Goal: Information Seeking & Learning: Learn about a topic

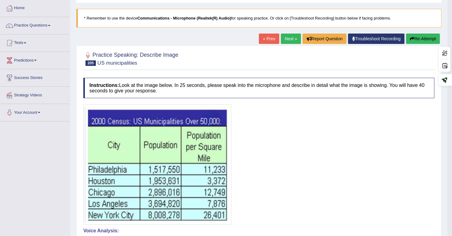
drag, startPoint x: 350, startPoint y: 61, endPoint x: 359, endPoint y: 19, distance: 42.5
click at [350, 60] on div at bounding box center [258, 58] width 351 height 19
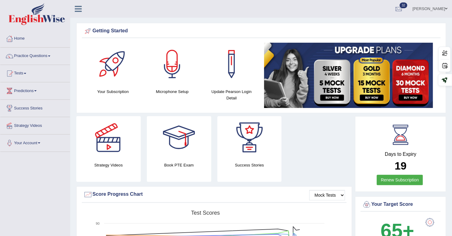
click at [273, 38] on div "Getting Started Your Subscription Microphone Setup Update Pearson Login Detail ×" at bounding box center [261, 68] width 370 height 90
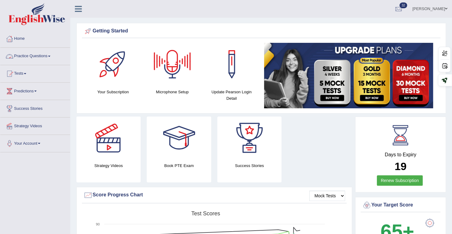
click at [43, 56] on link "Practice Questions" at bounding box center [35, 55] width 70 height 15
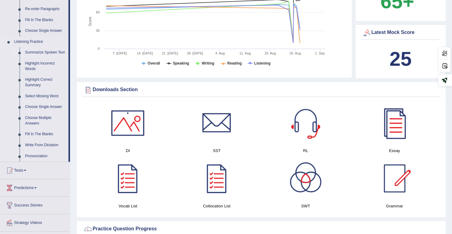
scroll to position [244, 0]
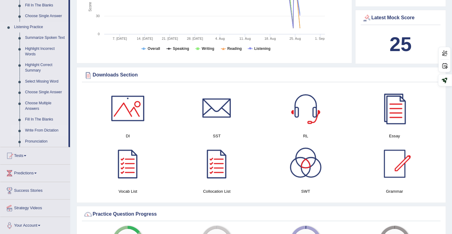
click at [42, 128] on link "Write From Dictation" at bounding box center [45, 130] width 46 height 11
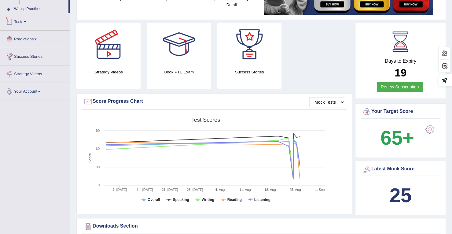
scroll to position [214, 0]
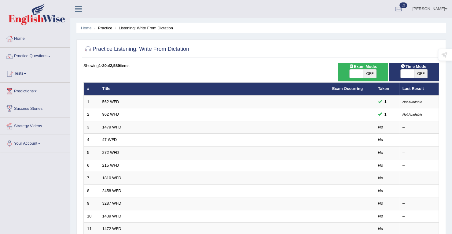
click at [370, 76] on span "OFF" at bounding box center [369, 73] width 13 height 9
checkbox input "true"
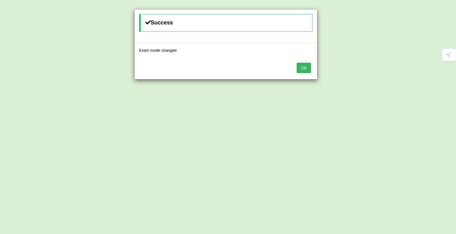
click at [303, 71] on button "OK" at bounding box center [304, 68] width 14 height 10
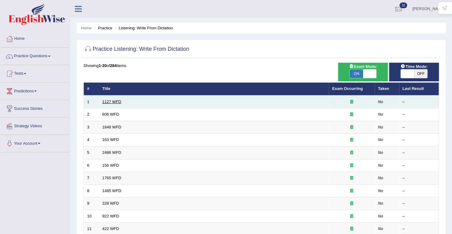
click at [119, 100] on link "1127 WFD" at bounding box center [111, 101] width 19 height 5
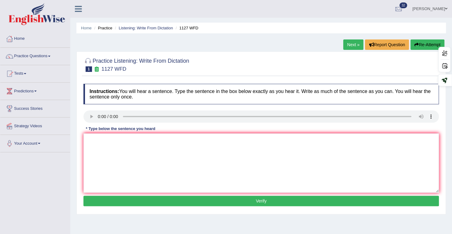
click at [191, 92] on h4 "Instructions: You will hear a sentence. Type the sentence in the box below exac…" at bounding box center [260, 94] width 355 height 20
click at [338, 180] on textarea at bounding box center [260, 162] width 355 height 59
click at [150, 141] on textarea "A university degree requirement many" at bounding box center [260, 162] width 355 height 59
click at [152, 141] on textarea "A university degree requirement is in many professions." at bounding box center [260, 162] width 355 height 59
click at [125, 143] on textarea "A university degree requirement is in many professions." at bounding box center [260, 162] width 355 height 59
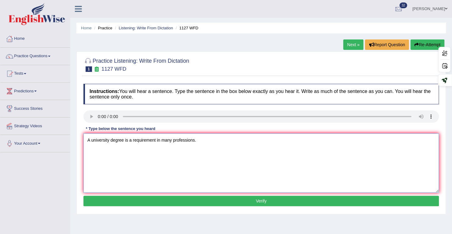
type textarea "A university degree is a requirement in many professions."
click at [232, 200] on button "Verify" at bounding box center [260, 200] width 355 height 10
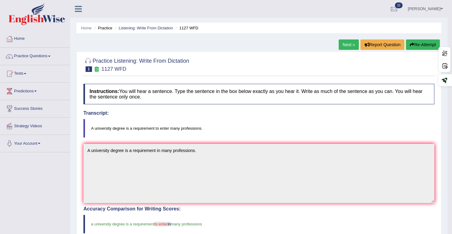
drag, startPoint x: 137, startPoint y: 143, endPoint x: 262, endPoint y: 143, distance: 125.2
click at [263, 143] on div "Instructions: You will hear a sentence. Type the sentence in the box below exac…" at bounding box center [259, 227] width 354 height 292
click at [423, 48] on button "Re-Attempt" at bounding box center [422, 44] width 34 height 10
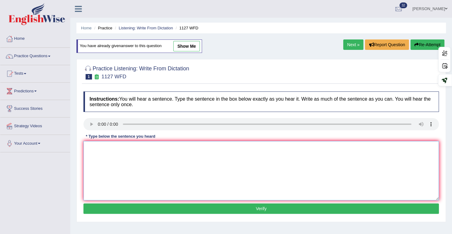
paste textarea "A university degree is a requirement in many professions."
drag, startPoint x: 172, startPoint y: 147, endPoint x: 174, endPoint y: 158, distance: 11.1
click at [173, 147] on textarea "A university degree is a requirement in many professions." at bounding box center [260, 170] width 355 height 59
click at [155, 147] on textarea "A university degree is a requirement in many profession professions." at bounding box center [260, 170] width 355 height 59
type textarea "A university degree is a requirement to in many profession professions."
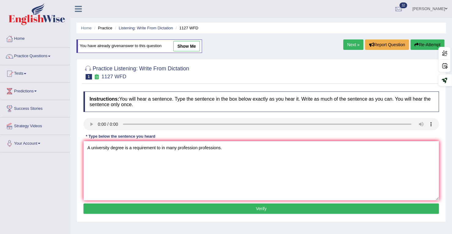
click at [165, 207] on button "Verify" at bounding box center [260, 208] width 355 height 10
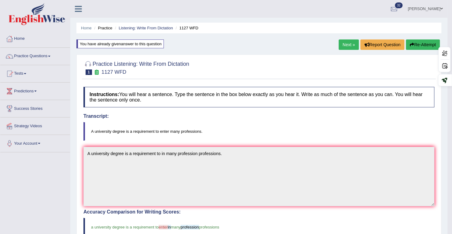
click at [343, 40] on link "Next »" at bounding box center [348, 44] width 20 height 10
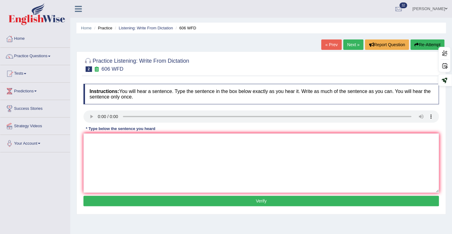
click at [185, 80] on div "Practice Listening: Write From Dictation 2 606 WFD Instructions: You will hear …" at bounding box center [260, 132] width 369 height 163
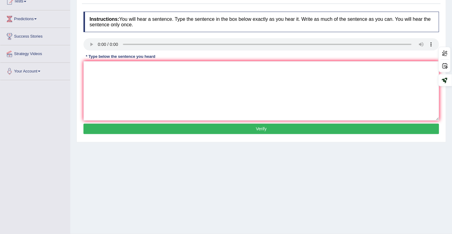
scroll to position [87, 0]
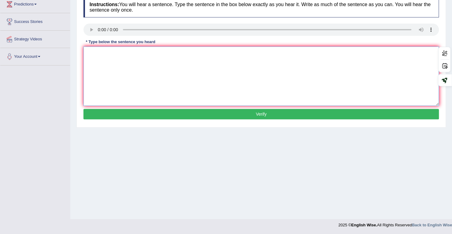
click at [120, 78] on textarea at bounding box center [260, 75] width 355 height 59
drag, startPoint x: 166, startPoint y: 52, endPoint x: 168, endPoint y: 64, distance: 12.3
click at [167, 55] on textarea "Students will study the ancient literature in [GEOGRAPHIC_DATA]" at bounding box center [260, 75] width 355 height 59
type textarea "Students will study the ancient literature in the [GEOGRAPHIC_DATA]."
click at [243, 116] on button "Verify" at bounding box center [260, 114] width 355 height 10
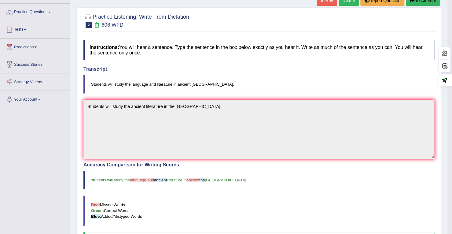
scroll to position [0, 0]
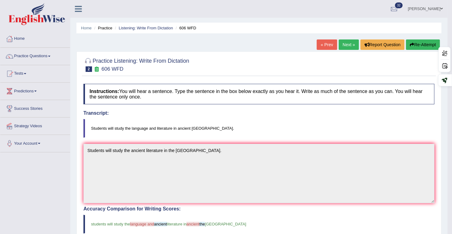
click at [345, 44] on link "Next »" at bounding box center [348, 44] width 20 height 10
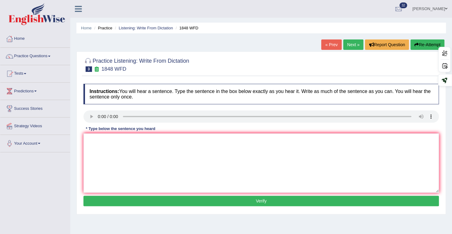
click at [292, 34] on div "Home Practice Listening: Write From Dictation 1848 WFD « Prev Next » Report Que…" at bounding box center [260, 152] width 381 height 305
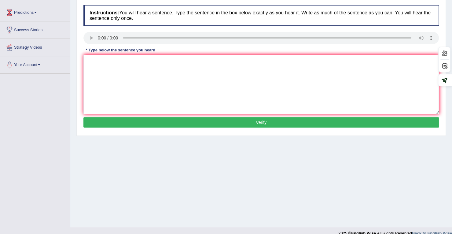
scroll to position [87, 0]
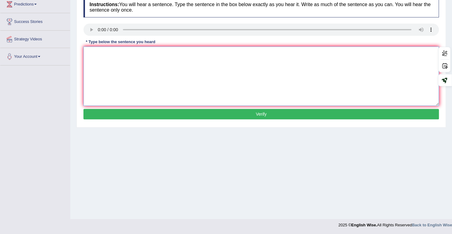
click at [205, 78] on textarea at bounding box center [260, 75] width 355 height 59
drag, startPoint x: 149, startPoint y: 54, endPoint x: 151, endPoint y: 88, distance: 33.6
click at [149, 57] on textarea "Students must submit their valid interest to enrol in this course." at bounding box center [260, 75] width 355 height 59
type textarea "Students must submit their valid validate interest to enrol in this course."
click at [195, 113] on button "Verify" at bounding box center [260, 114] width 355 height 10
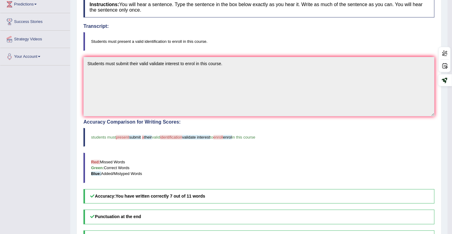
click at [232, 120] on h4 "Accuracy Comparison for Writing Scores:" at bounding box center [258, 121] width 350 height 5
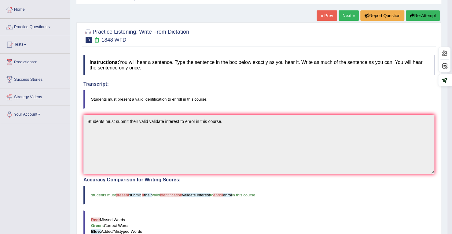
scroll to position [0, 0]
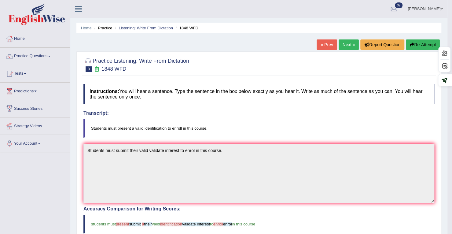
click at [347, 45] on link "Next »" at bounding box center [348, 44] width 20 height 10
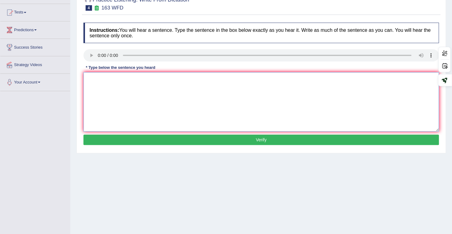
click at [103, 77] on textarea at bounding box center [260, 101] width 355 height 59
type textarea "A number of assignments will be submitted to the conference."
click at [174, 138] on button "Verify" at bounding box center [260, 139] width 355 height 10
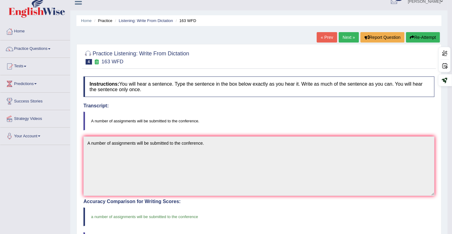
scroll to position [7, 0]
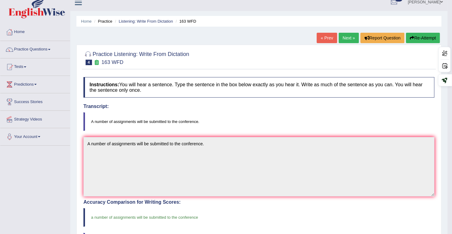
click at [332, 106] on h4 "Transcript:" at bounding box center [258, 105] width 350 height 5
click at [348, 41] on link "Next »" at bounding box center [348, 38] width 20 height 10
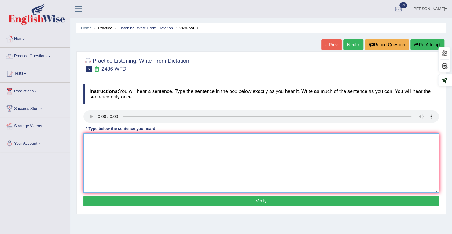
click at [228, 171] on textarea at bounding box center [260, 162] width 355 height 59
click at [275, 55] on div at bounding box center [260, 64] width 355 height 19
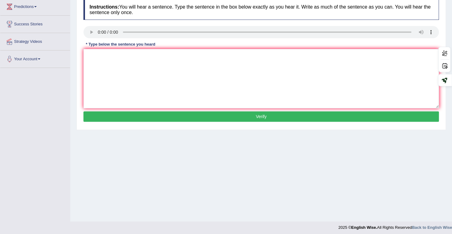
scroll to position [87, 0]
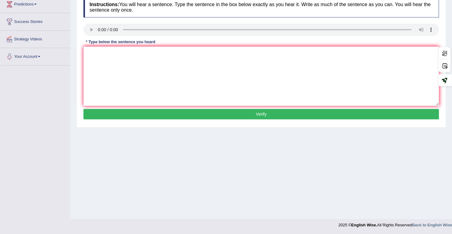
drag, startPoint x: 231, startPoint y: 165, endPoint x: 215, endPoint y: 176, distance: 19.7
click at [231, 165] on div "Home Practice Listening: Write From Dictation 2486 WFD « Prev Next » Report Que…" at bounding box center [260, 65] width 381 height 305
click at [176, 60] on textarea at bounding box center [260, 75] width 355 height 59
type textarea "It is quite clear that our facial expressions expression are different across t…"
click at [241, 114] on button "Verify" at bounding box center [260, 114] width 355 height 10
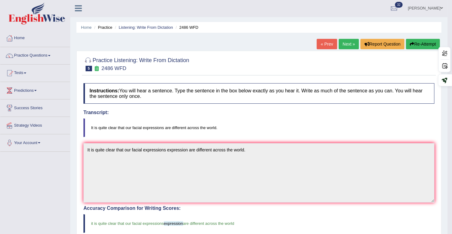
scroll to position [0, 0]
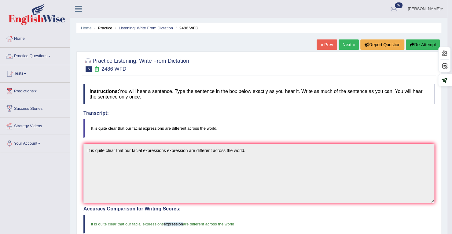
click at [50, 57] on link "Practice Questions" at bounding box center [35, 55] width 70 height 15
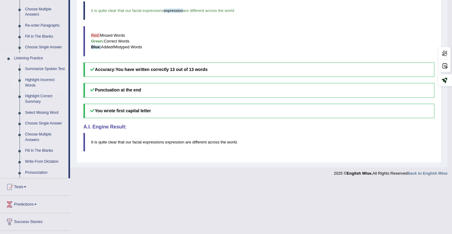
scroll to position [214, 0]
click at [46, 149] on link "Fill In The Blanks" at bounding box center [45, 149] width 46 height 11
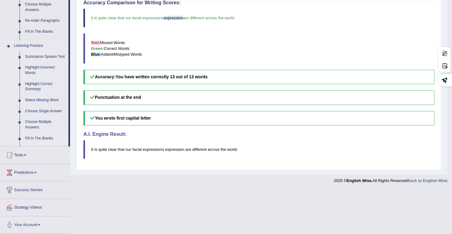
click at [46, 149] on ul "Home Practice Questions Speaking Practice Read Aloud Repeat Sentence Describe I…" at bounding box center [35, 28] width 70 height 409
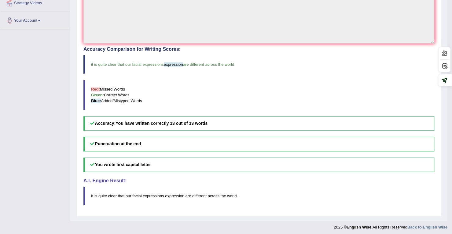
scroll to position [85, 0]
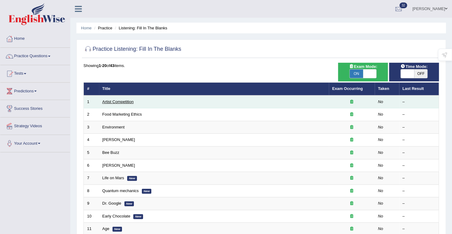
click at [128, 101] on link "Artist Competition" at bounding box center [117, 101] width 31 height 5
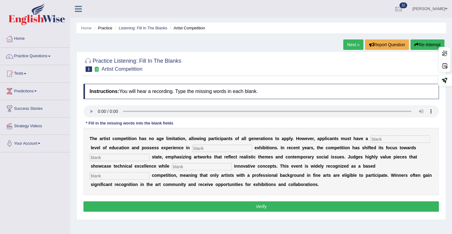
scroll to position [31, 0]
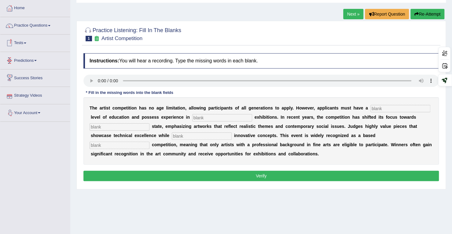
click at [106, 141] on input "text" at bounding box center [119, 144] width 60 height 7
type input "profession"
click at [212, 118] on input "text" at bounding box center [222, 117] width 60 height 7
type input "graduate"
type input "sculpture"
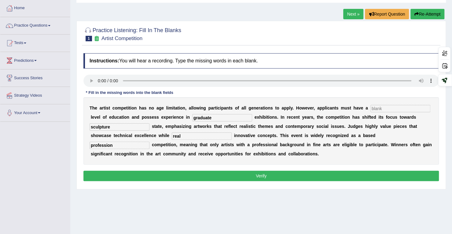
type input "real"
click at [380, 106] on input "text" at bounding box center [400, 108] width 60 height 7
type input "graduate"
type input "sculpture"
type input "real"
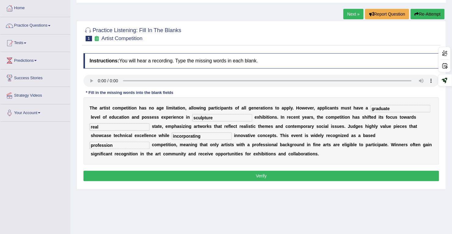
type input "incorporating"
type input "professional"
click at [234, 177] on button "Verify" at bounding box center [260, 175] width 355 height 10
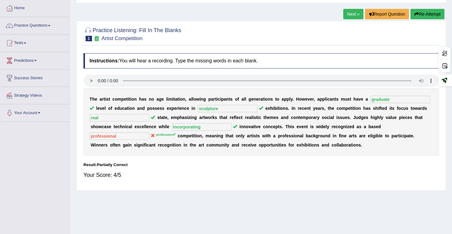
click at [350, 17] on link "Next »" at bounding box center [353, 14] width 20 height 10
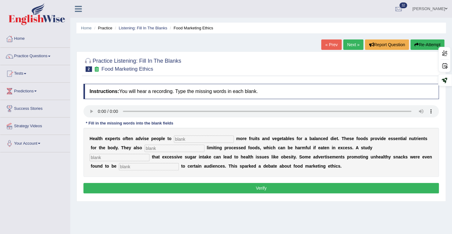
click at [223, 48] on div "Home Practice Listening: Fill In The Blanks Food Marketing Ethics « Prev Next »…" at bounding box center [260, 152] width 381 height 305
click at [137, 166] on input "text" at bounding box center [149, 166] width 60 height 7
type input "offensive"
click at [193, 141] on input "text" at bounding box center [204, 138] width 60 height 7
type input "consume"
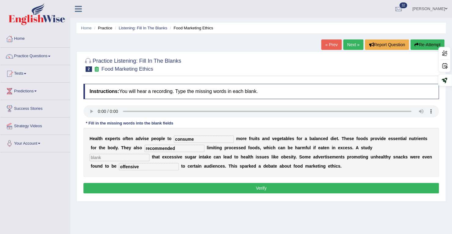
type input "recommended"
type input "diagnose"
click at [202, 187] on button "Verify" at bounding box center [260, 188] width 355 height 10
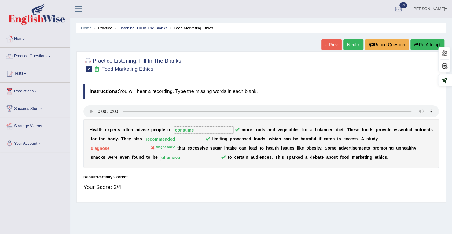
click at [350, 44] on link "Next »" at bounding box center [353, 44] width 20 height 10
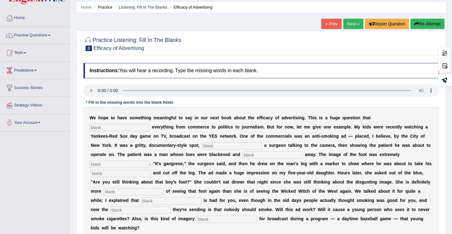
scroll to position [31, 0]
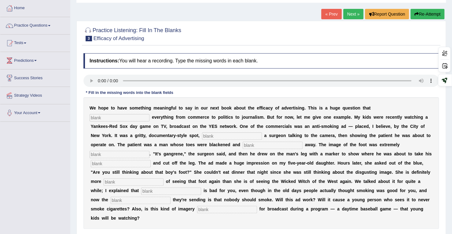
click at [352, 16] on link "Next »" at bounding box center [353, 14] width 20 height 10
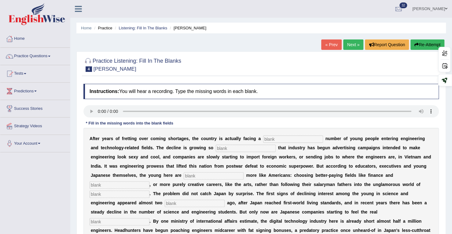
click at [348, 48] on link "Next »" at bounding box center [353, 44] width 20 height 10
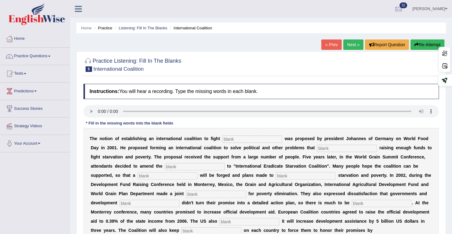
click at [349, 47] on link "Next »" at bounding box center [353, 44] width 20 height 10
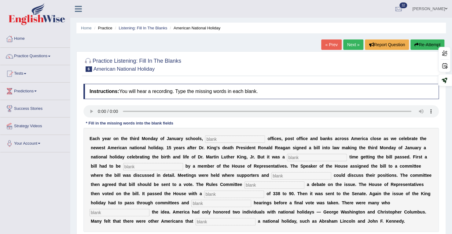
click at [349, 48] on link "Next »" at bounding box center [353, 44] width 20 height 10
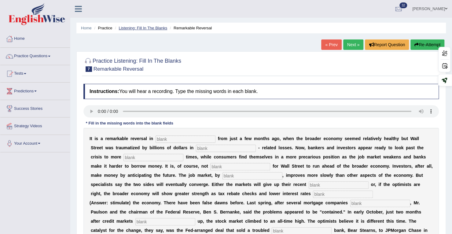
click at [158, 29] on link "Listening: Fill In The Blanks" at bounding box center [142, 28] width 49 height 5
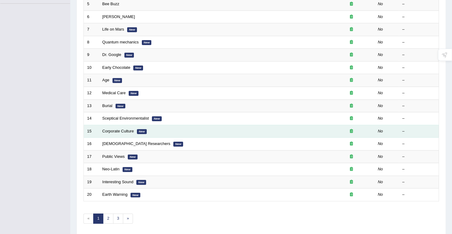
scroll to position [168, 0]
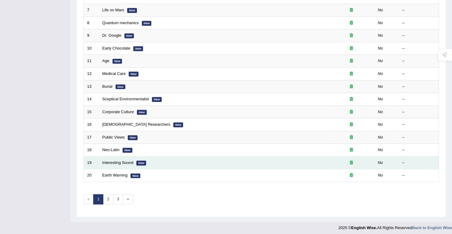
click at [116, 156] on td "Interesting Sound New" at bounding box center [213, 162] width 229 height 13
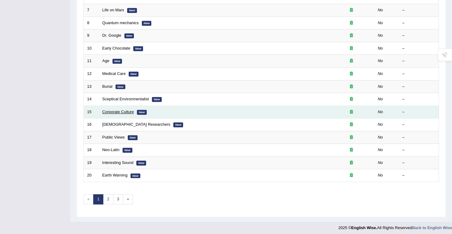
click at [118, 109] on link "Corporate Culture" at bounding box center [117, 111] width 31 height 5
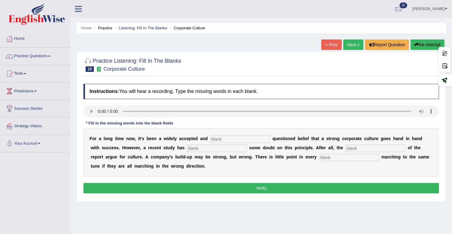
click at [337, 153] on div "F o r a l o n g t i m e n o w , i t ' s b e e n a w i d e l y a c c e p t e d a…" at bounding box center [260, 152] width 355 height 49
click at [334, 154] on input "text" at bounding box center [349, 157] width 60 height 7
type input "employee"
click at [233, 135] on input "text" at bounding box center [240, 138] width 60 height 7
type input "real"
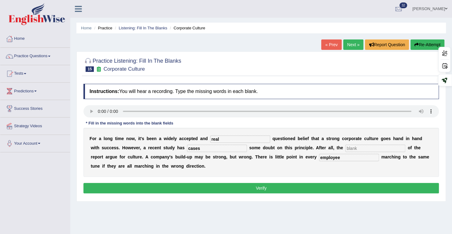
type input "cases"
type input "officer"
click at [280, 186] on button "Verify" at bounding box center [260, 188] width 355 height 10
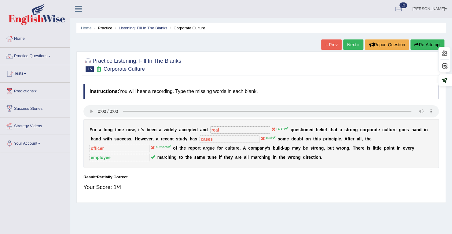
click at [250, 62] on div at bounding box center [260, 64] width 355 height 19
click at [353, 46] on link "Next »" at bounding box center [353, 44] width 20 height 10
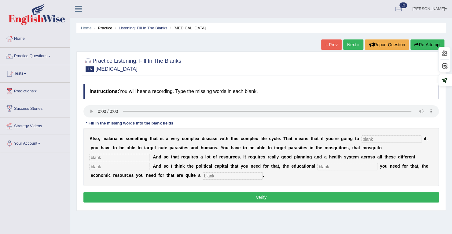
click at [313, 42] on div "Home Practice Listening: Fill In The Blanks [MEDICAL_DATA] « Prev Next » Report…" at bounding box center [260, 152] width 381 height 305
click at [235, 173] on input "text" at bounding box center [233, 175] width 60 height 7
type input "challenge"
click at [374, 134] on div "A l s o , m a l a r i a i s s o m e t h i n g t h a t i s a v e r y c o m p l e…" at bounding box center [260, 157] width 355 height 58
click at [372, 137] on input "text" at bounding box center [391, 138] width 60 height 7
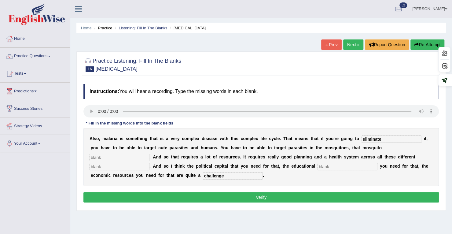
type input "eliminate"
type input "population"
type input "levels"
type input "infrastructure"
click at [241, 197] on button "Verify" at bounding box center [260, 197] width 355 height 10
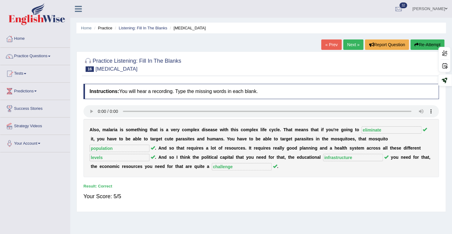
click at [28, 55] on link "Practice Questions" at bounding box center [35, 55] width 70 height 15
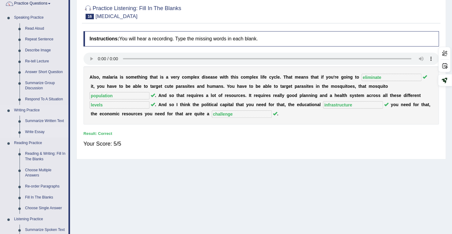
scroll to position [61, 0]
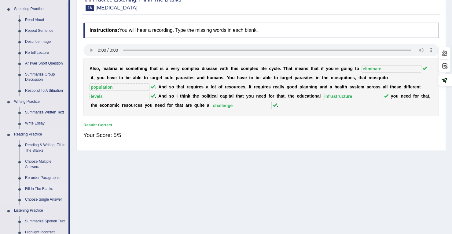
click at [33, 188] on link "Fill In The Blanks" at bounding box center [45, 188] width 46 height 11
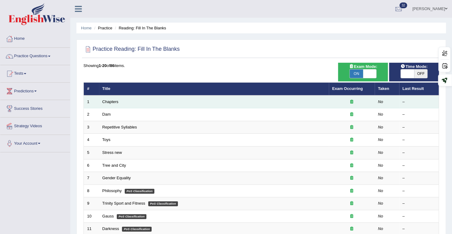
click at [105, 103] on td "Chapters" at bounding box center [214, 101] width 230 height 13
click at [109, 100] on link "Chapters" at bounding box center [110, 101] width 16 height 5
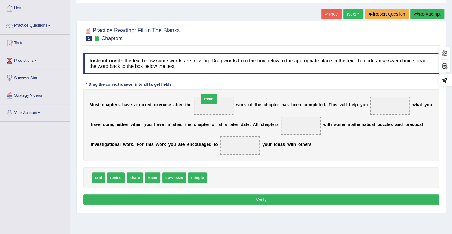
drag, startPoint x: 216, startPoint y: 176, endPoint x: 209, endPoint y: 97, distance: 79.4
drag, startPoint x: 114, startPoint y: 177, endPoint x: 384, endPoint y: 107, distance: 279.1
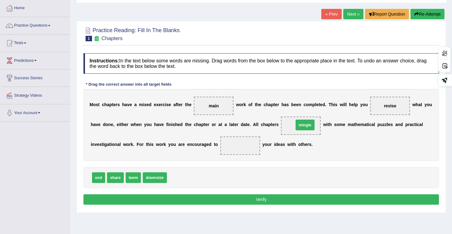
drag, startPoint x: 175, startPoint y: 176, endPoint x: 301, endPoint y: 124, distance: 137.2
drag, startPoint x: 98, startPoint y: 176, endPoint x: 298, endPoint y: 125, distance: 206.4
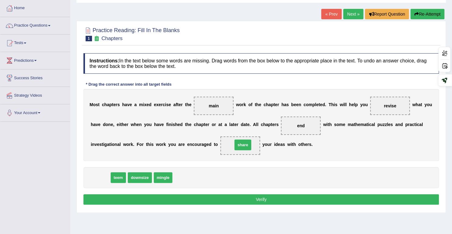
drag, startPoint x: 96, startPoint y: 176, endPoint x: 239, endPoint y: 144, distance: 146.3
click at [235, 194] on button "Verify" at bounding box center [260, 199] width 355 height 10
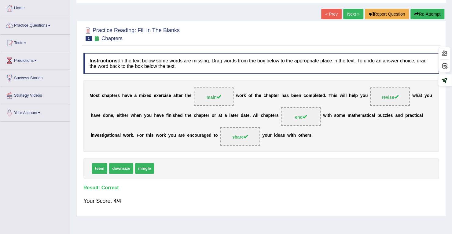
click at [348, 14] on link "Next »" at bounding box center [353, 14] width 20 height 10
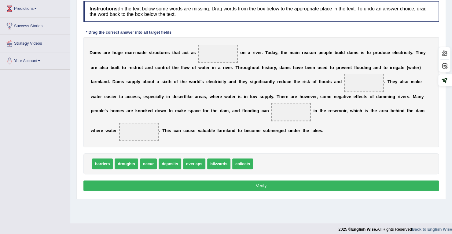
scroll to position [87, 0]
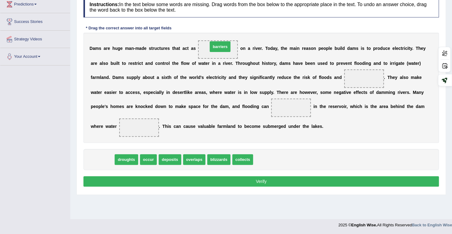
drag, startPoint x: 104, startPoint y: 158, endPoint x: 222, endPoint y: 45, distance: 162.8
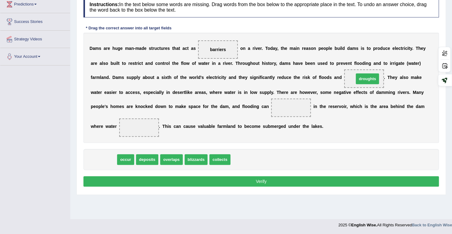
drag, startPoint x: 107, startPoint y: 160, endPoint x: 370, endPoint y: 79, distance: 275.4
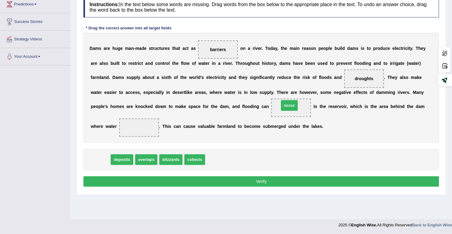
drag, startPoint x: 104, startPoint y: 159, endPoint x: 291, endPoint y: 105, distance: 195.3
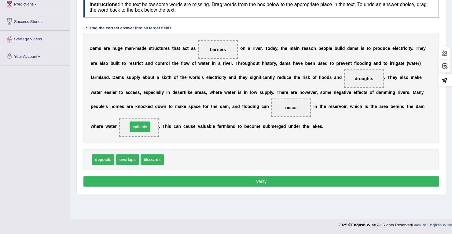
drag, startPoint x: 170, startPoint y: 160, endPoint x: 134, endPoint y: 127, distance: 48.8
click at [122, 176] on button "Verify" at bounding box center [260, 181] width 355 height 10
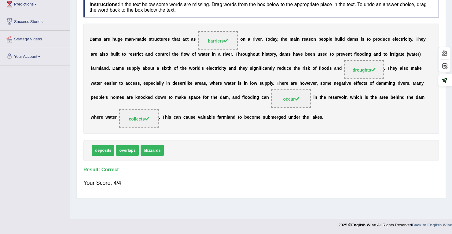
click at [320, 47] on div "D a m s a r e h u g e m a n - m a d e s t r u c t u r e s t h a t a c t a s bar…" at bounding box center [260, 79] width 355 height 110
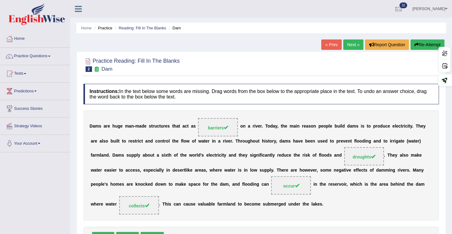
scroll to position [31, 0]
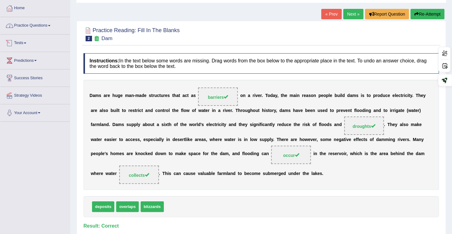
click at [46, 27] on link "Practice Questions" at bounding box center [35, 24] width 70 height 15
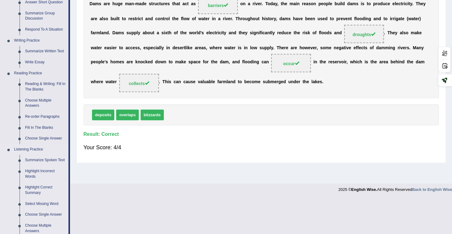
scroll to position [183, 0]
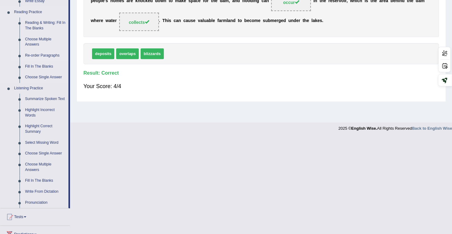
click at [36, 55] on link "Re-order Paragraphs" at bounding box center [45, 55] width 46 height 11
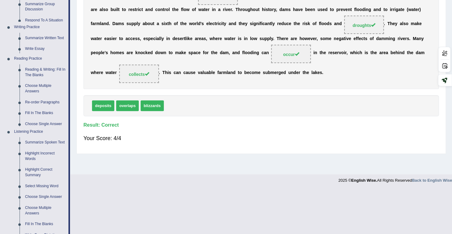
scroll to position [87, 0]
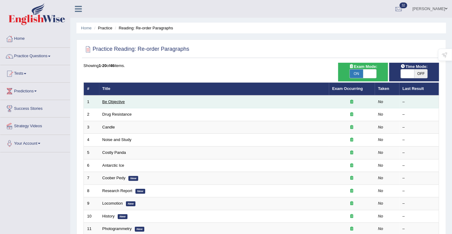
click at [112, 103] on link "Be Objective" at bounding box center [113, 101] width 23 height 5
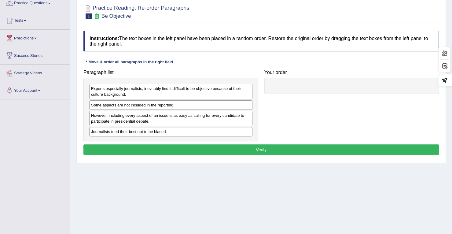
scroll to position [61, 0]
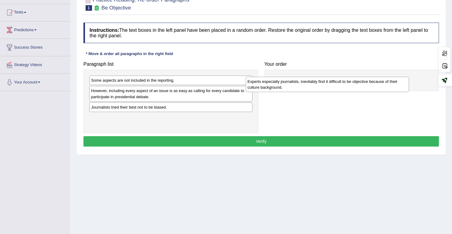
drag, startPoint x: 132, startPoint y: 83, endPoint x: 132, endPoint y: 79, distance: 3.7
click at [245, 83] on div "Experts especially journalists, inevitably find it difficult to be objective be…" at bounding box center [326, 84] width 163 height 15
drag, startPoint x: 108, startPoint y: 94, endPoint x: 279, endPoint y: 77, distance: 171.8
click at [279, 82] on div "Experts especially journalists, inevitably find it difficult to be objective be…" at bounding box center [341, 82] width 163 height 15
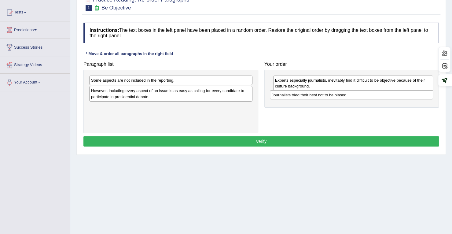
drag, startPoint x: 113, startPoint y: 110, endPoint x: 293, endPoint y: 98, distance: 180.8
click at [293, 98] on div "Journalists tried their best not to be biased." at bounding box center [351, 94] width 163 height 9
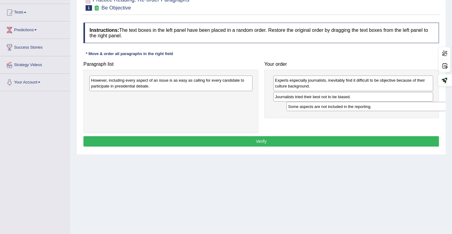
drag, startPoint x: 111, startPoint y: 80, endPoint x: 308, endPoint y: 106, distance: 198.7
click at [308, 106] on div "Some aspects are not included in the reporting." at bounding box center [367, 106] width 163 height 9
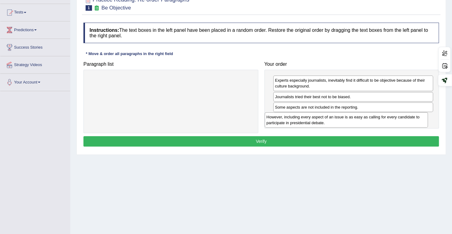
drag, startPoint x: 152, startPoint y: 85, endPoint x: 327, endPoint y: 121, distance: 179.0
click at [327, 121] on div "However, including every aspect of an issue is as easy as calling for every can…" at bounding box center [345, 119] width 163 height 15
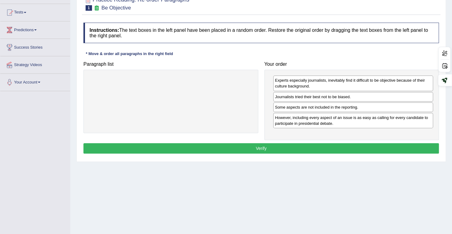
click at [324, 147] on button "Verify" at bounding box center [260, 148] width 355 height 10
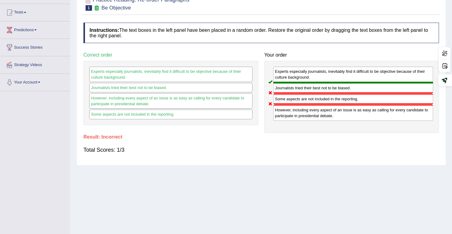
click at [299, 108] on div "However, including every aspect of an issue is as easy as calling for every can…" at bounding box center [353, 112] width 160 height 16
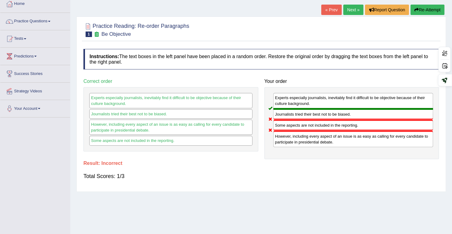
scroll to position [0, 0]
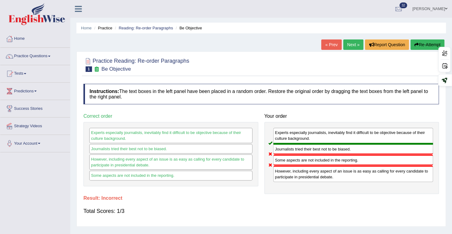
click at [349, 46] on link "Next »" at bounding box center [353, 44] width 20 height 10
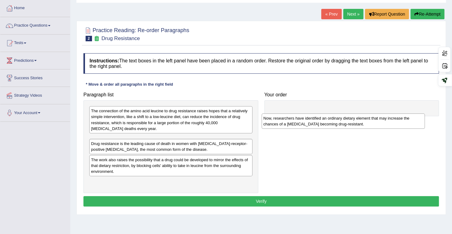
click at [261, 129] on div "Now, researchers have identified an ordinary dietary element that may increase …" at bounding box center [342, 120] width 163 height 15
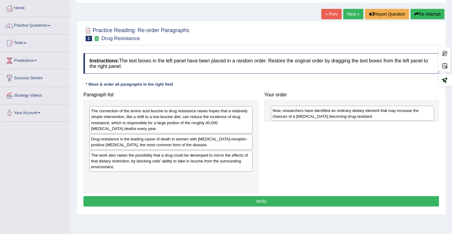
drag, startPoint x: 110, startPoint y: 142, endPoint x: 291, endPoint y: 114, distance: 183.5
click at [291, 114] on div "Now, researchers have identified an ordinary dietary element that may increase …" at bounding box center [351, 113] width 163 height 15
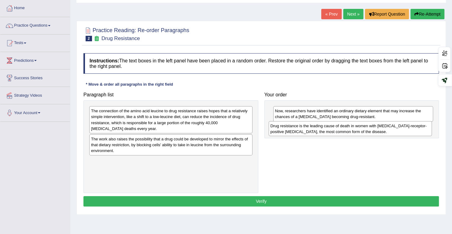
drag, startPoint x: 125, startPoint y: 142, endPoint x: 304, endPoint y: 129, distance: 179.7
click at [304, 129] on div "Drug resistance is the leading cause of death in women with estrogen-receptor-p…" at bounding box center [349, 128] width 163 height 15
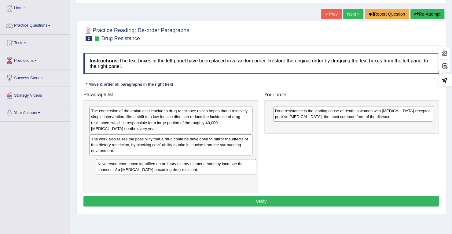
drag, startPoint x: 303, startPoint y: 111, endPoint x: 126, endPoint y: 164, distance: 184.8
click at [126, 164] on div "Now, researchers have identified an ordinary dietary element that may increase …" at bounding box center [176, 166] width 160 height 15
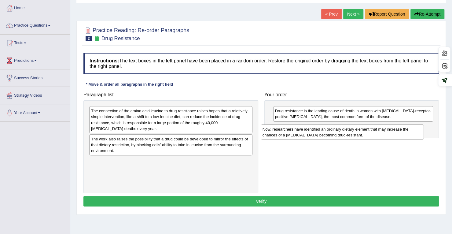
drag, startPoint x: 113, startPoint y: 166, endPoint x: 285, endPoint y: 134, distance: 174.1
click at [285, 134] on div "Now, researchers have identified an ordinary dietary element that may increase …" at bounding box center [341, 131] width 163 height 15
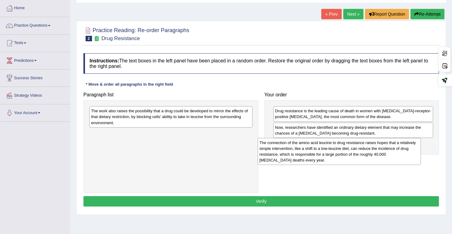
drag, startPoint x: 115, startPoint y: 116, endPoint x: 284, endPoint y: 147, distance: 171.0
click at [284, 148] on div "The connection of the amino acid leucine to drug resistance raises hopes that a…" at bounding box center [338, 151] width 163 height 27
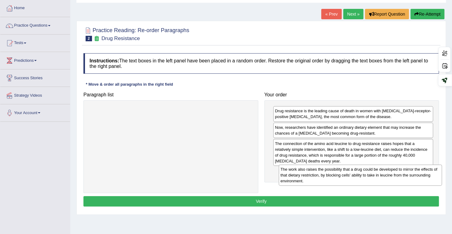
drag, startPoint x: 221, startPoint y: 122, endPoint x: 410, endPoint y: 180, distance: 198.1
click at [410, 180] on div "The work also raises the possibility that a drug could be developed to mirror t…" at bounding box center [359, 174] width 163 height 21
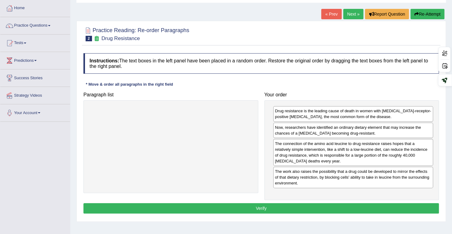
click at [292, 207] on button "Verify" at bounding box center [260, 208] width 355 height 10
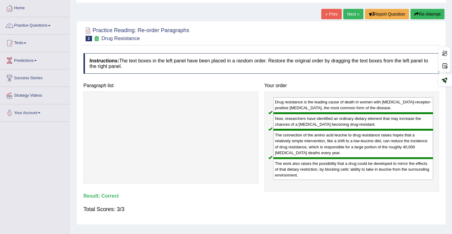
click at [354, 16] on link "Next »" at bounding box center [353, 14] width 20 height 10
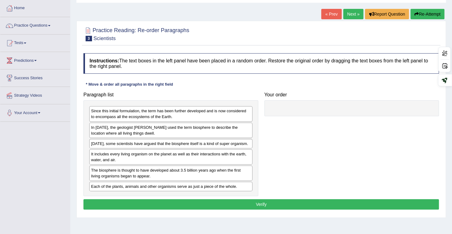
click at [354, 15] on link "Next »" at bounding box center [353, 14] width 20 height 10
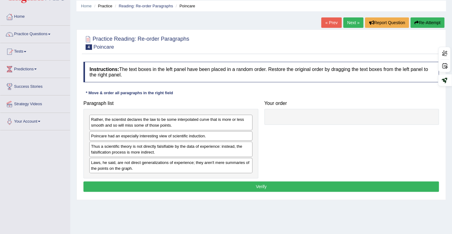
scroll to position [31, 0]
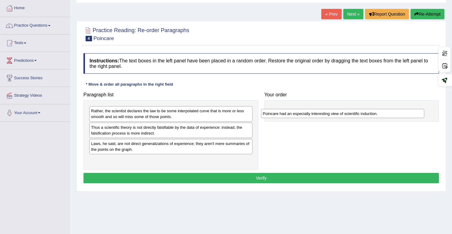
click at [261, 118] on div "Poincare had an especially interesting view of scientific induction." at bounding box center [342, 113] width 163 height 9
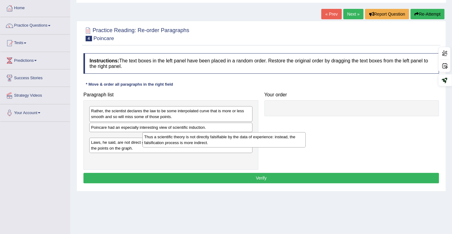
drag, startPoint x: 165, startPoint y: 133, endPoint x: 173, endPoint y: 124, distance: 12.1
click at [213, 132] on div "Thus a scientific theory is not directly falsifiable by the data of experience:…" at bounding box center [223, 139] width 163 height 15
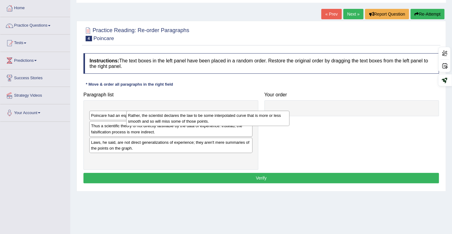
drag, startPoint x: 115, startPoint y: 120, endPoint x: 112, endPoint y: 118, distance: 3.7
click at [136, 120] on div "Rather, the scientist declares the law to be some interpolated curve that is mo…" at bounding box center [207, 118] width 163 height 15
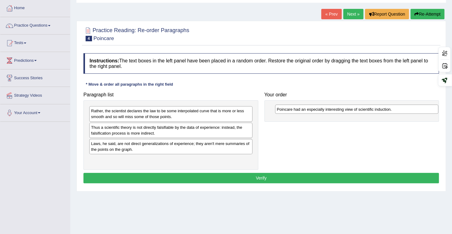
drag, startPoint x: 104, startPoint y: 125, endPoint x: 290, endPoint y: 107, distance: 186.5
click at [290, 107] on div "Poincare had an especially interesting view of scientific induction." at bounding box center [356, 108] width 163 height 9
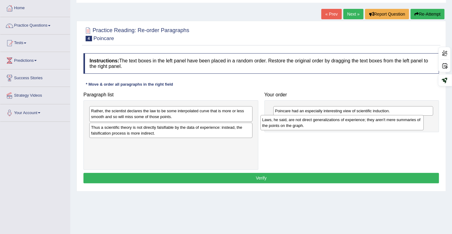
drag, startPoint x: 187, startPoint y: 146, endPoint x: 358, endPoint y: 123, distance: 172.5
click at [358, 123] on div "Laws, he said, are not direct generalizations of experience; they aren't mere s…" at bounding box center [341, 122] width 163 height 15
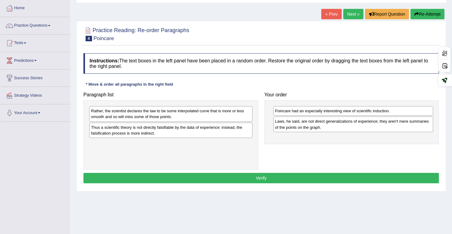
click at [140, 132] on div "Thus a scientific theory is not directly falsifiable by the data of experience:…" at bounding box center [170, 129] width 163 height 15
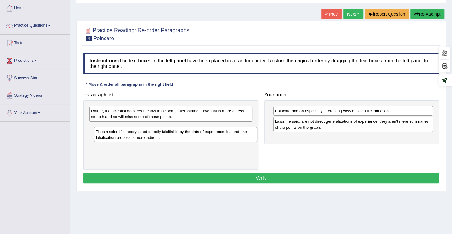
click at [145, 136] on div "Thus a scientific theory is not directly falsifiable by the data of experience:…" at bounding box center [175, 134] width 163 height 15
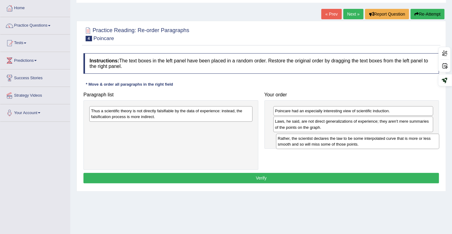
drag, startPoint x: 130, startPoint y: 113, endPoint x: 314, endPoint y: 138, distance: 185.8
click at [317, 140] on div "Rather, the scientist declares the law to be some interpolated curve that is mo…" at bounding box center [357, 140] width 163 height 15
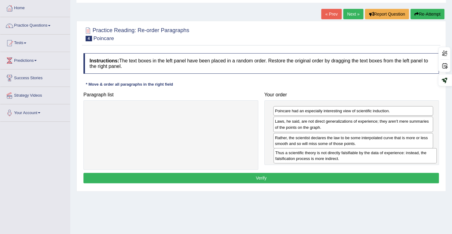
drag, startPoint x: 151, startPoint y: 114, endPoint x: 335, endPoint y: 155, distance: 188.8
click at [335, 155] on div "Thus a scientific theory is not directly falsifiable by the data of experience:…" at bounding box center [354, 155] width 163 height 15
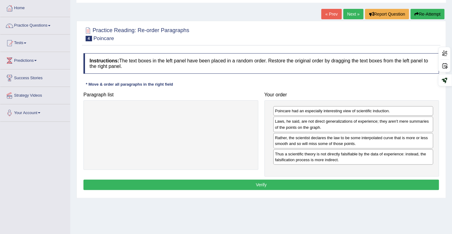
click at [311, 183] on button "Verify" at bounding box center [260, 184] width 355 height 10
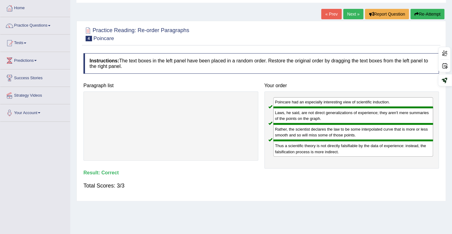
click at [292, 132] on div "Rather, the scientist declares the law to be some interpolated curve that is mo…" at bounding box center [353, 132] width 160 height 16
click at [354, 16] on link "Next »" at bounding box center [353, 14] width 20 height 10
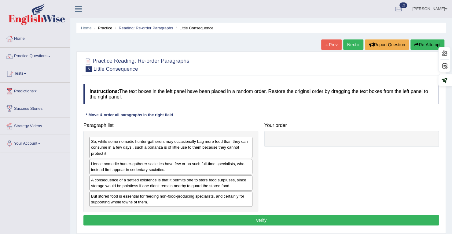
click at [319, 151] on div "Paragraph list So, while some nomadic hunter-gatherers may occasionally bag mor…" at bounding box center [260, 165] width 361 height 92
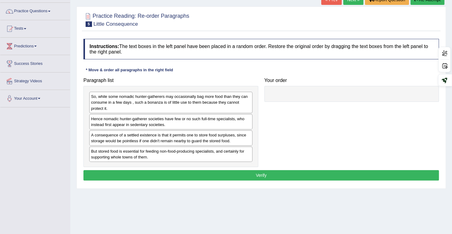
scroll to position [87, 0]
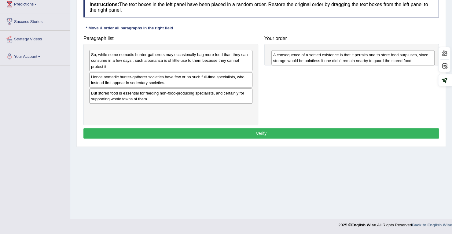
drag, startPoint x: 126, startPoint y: 96, endPoint x: 308, endPoint y: 59, distance: 185.7
click at [308, 59] on div "A consequence of a settled existence is that it permits one to store food surpl…" at bounding box center [352, 57] width 163 height 15
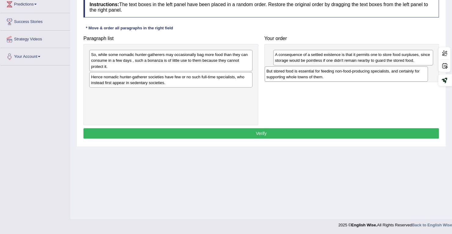
drag, startPoint x: 132, startPoint y: 99, endPoint x: 307, endPoint y: 78, distance: 176.5
click at [307, 78] on div "But stored food is essential for feeding non-food-producing specialists, and ce…" at bounding box center [345, 73] width 163 height 15
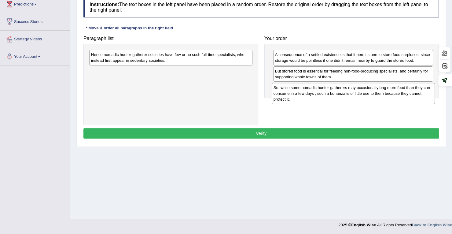
drag, startPoint x: 140, startPoint y: 61, endPoint x: 322, endPoint y: 92, distance: 184.5
click at [322, 93] on div "So, while some nomadic hunter-gatherers may occasionally bag more food than the…" at bounding box center [352, 93] width 163 height 21
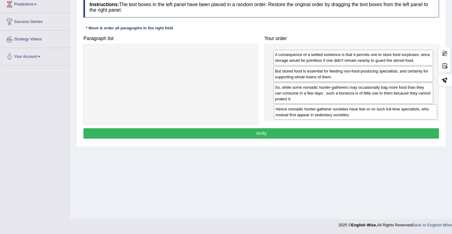
drag, startPoint x: 136, startPoint y: 62, endPoint x: 320, endPoint y: 116, distance: 192.2
click at [320, 116] on div "Hence nomadic hunter-gatherer societies have few or no such full-time specialis…" at bounding box center [355, 111] width 163 height 15
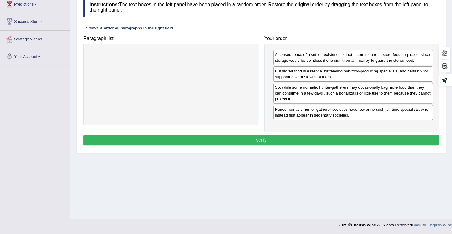
click at [306, 139] on button "Verify" at bounding box center [260, 140] width 355 height 10
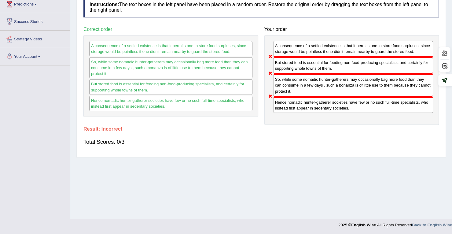
click at [303, 131] on div "Instructions: The text boxes in the left panel have been placed in a random ord…" at bounding box center [261, 74] width 358 height 160
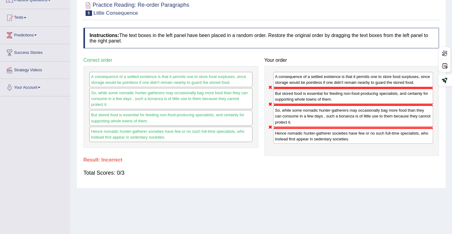
scroll to position [0, 0]
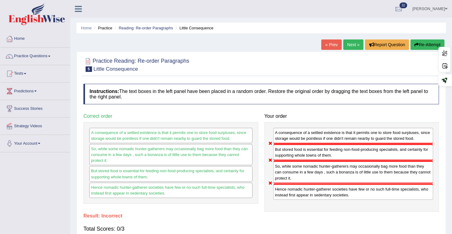
click at [352, 48] on link "Next »" at bounding box center [353, 44] width 20 height 10
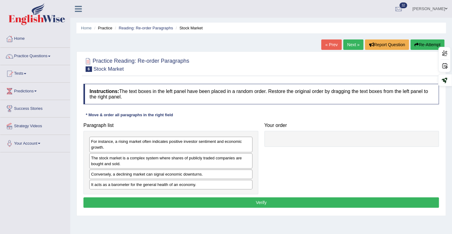
click at [295, 100] on h4 "Instructions: The text boxes in the left panel have been placed in a random ord…" at bounding box center [260, 94] width 355 height 20
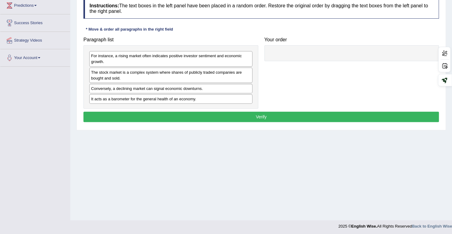
scroll to position [87, 0]
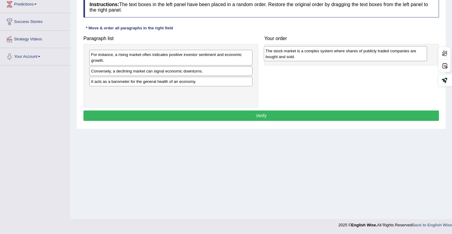
drag, startPoint x: 133, startPoint y: 74, endPoint x: 307, endPoint y: 55, distance: 175.5
click at [307, 55] on div "The stock market is a complex system where shares of publicly traded companies …" at bounding box center [344, 53] width 163 height 15
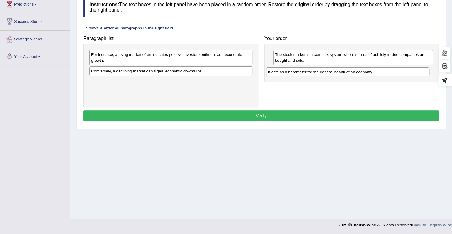
drag, startPoint x: 129, startPoint y: 82, endPoint x: 306, endPoint y: 72, distance: 177.0
click at [306, 72] on div "It acts as a barometer for the general health of an economy." at bounding box center [347, 71] width 163 height 9
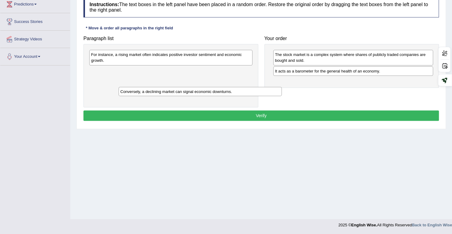
drag, startPoint x: 141, startPoint y: 69, endPoint x: 162, endPoint y: 77, distance: 23.0
click at [168, 87] on div "Conversely, a declining market can signal economic downturns." at bounding box center [199, 91] width 163 height 9
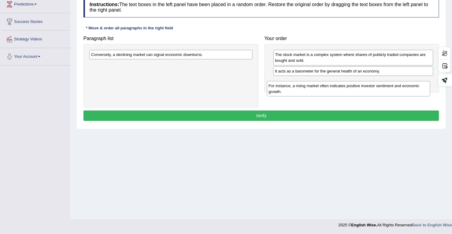
drag, startPoint x: 150, startPoint y: 55, endPoint x: 328, endPoint y: 86, distance: 180.1
click at [328, 86] on div "For instance, a rising market often indicates positive investor sentiment and e…" at bounding box center [348, 88] width 163 height 15
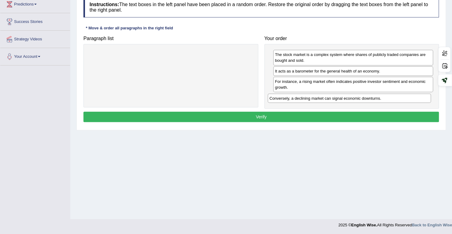
drag, startPoint x: 154, startPoint y: 57, endPoint x: 332, endPoint y: 101, distance: 183.6
click at [332, 101] on div "Conversely, a declining market can signal economic downturns." at bounding box center [348, 97] width 163 height 9
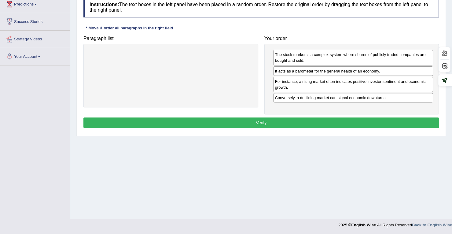
click at [298, 119] on button "Verify" at bounding box center [260, 122] width 355 height 10
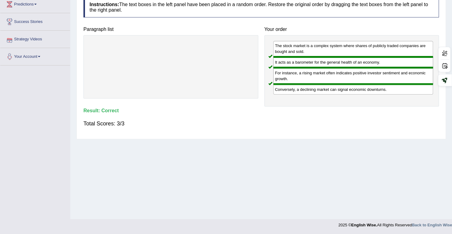
click at [128, 74] on div at bounding box center [170, 66] width 175 height 63
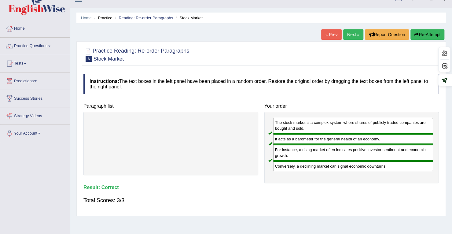
scroll to position [0, 0]
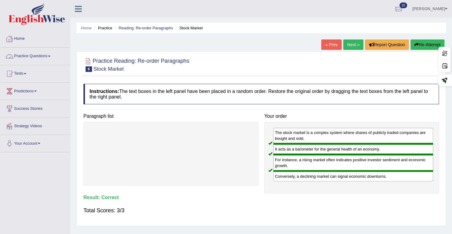
drag, startPoint x: 45, startPoint y: 56, endPoint x: 45, endPoint y: 61, distance: 4.6
click at [45, 56] on link "Practice Questions" at bounding box center [35, 55] width 70 height 15
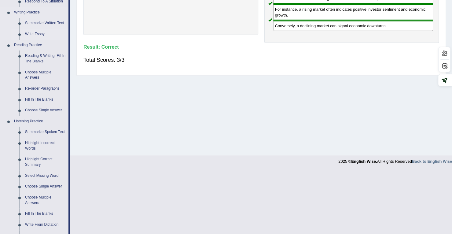
scroll to position [153, 0]
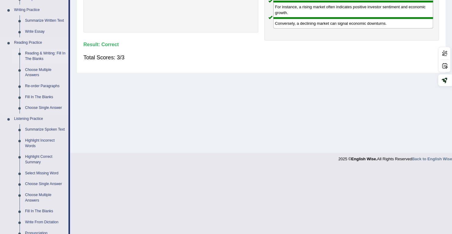
click at [33, 57] on link "Reading & Writing: Fill In The Blanks" at bounding box center [45, 56] width 46 height 16
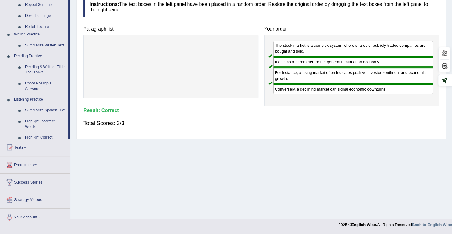
scroll to position [87, 0]
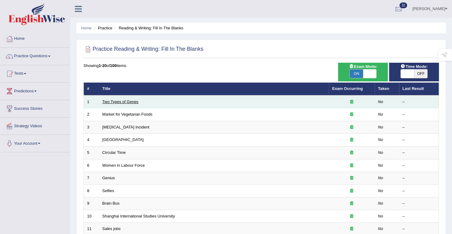
click at [122, 101] on link "Two Types of Genes" at bounding box center [120, 101] width 36 height 5
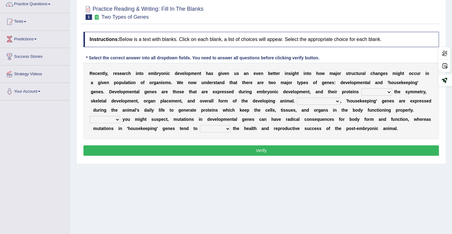
scroll to position [61, 0]
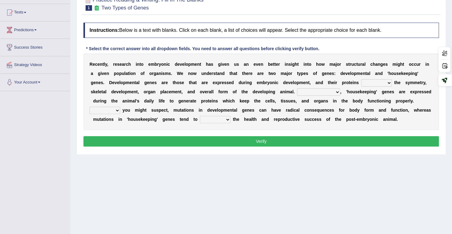
click at [372, 79] on select "push control hold elevate" at bounding box center [376, 82] width 31 height 7
click at [240, 179] on div "Home Practice Reading & Writing: Fill In The Blanks Two Types of Genes « Prev N…" at bounding box center [260, 91] width 381 height 305
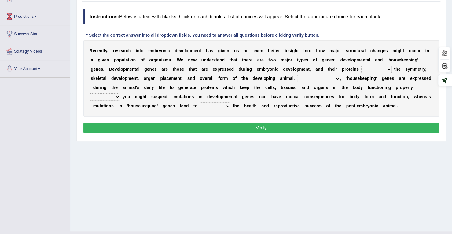
scroll to position [87, 0]
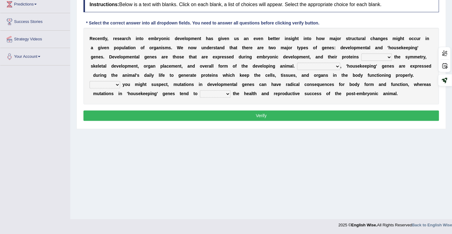
click at [378, 54] on select "push control hold elevate" at bounding box center [376, 56] width 31 height 7
select select "control"
click at [361, 53] on select "push control hold elevate" at bounding box center [376, 56] width 31 height 7
click at [311, 66] on select "Correspondingly Inclusively Conversely In contrast" at bounding box center [318, 66] width 43 height 7
click at [266, 88] on div "R e c e n t l y , r e s e a r c h i n t o e m b r y o n i c d e v e l o p m e n…" at bounding box center [260, 66] width 355 height 76
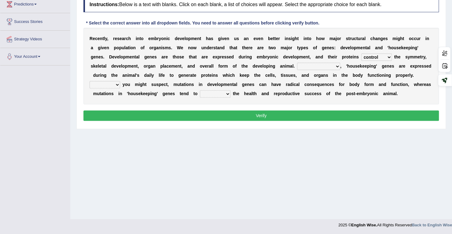
click at [106, 82] on select "For As With Within" at bounding box center [104, 84] width 31 height 7
select select "As"
click at [89, 81] on select "For As With Within" at bounding box center [104, 84] width 31 height 7
click at [214, 88] on div "R e c e n t l y , r e s e a r c h i n t o e m b r y o n i c d e v e l o p m e n…" at bounding box center [260, 66] width 355 height 76
click at [214, 91] on select "affect effect interrupt defect" at bounding box center [215, 93] width 31 height 7
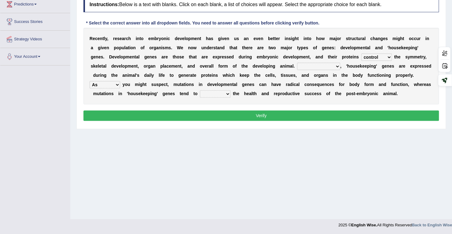
select select "affect"
click at [200, 90] on select "affect effect interrupt defect" at bounding box center [215, 93] width 31 height 7
click at [326, 64] on select "Correspondingly Inclusively Conversely In contrast" at bounding box center [318, 66] width 43 height 7
select select "Correspondingly"
click at [297, 63] on select "Correspondingly Inclusively Conversely In contrast" at bounding box center [318, 66] width 43 height 7
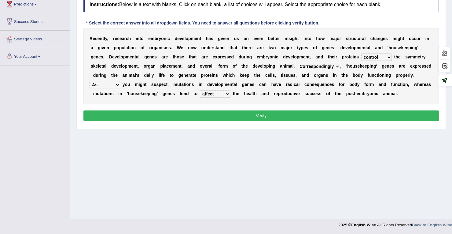
click at [252, 115] on button "Verify" at bounding box center [260, 115] width 355 height 10
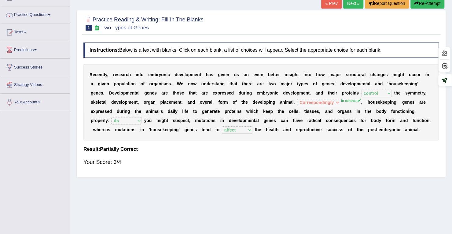
scroll to position [0, 0]
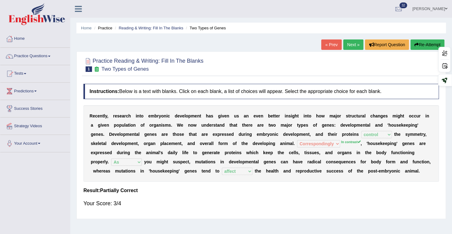
click at [349, 46] on link "Next »" at bounding box center [353, 44] width 20 height 10
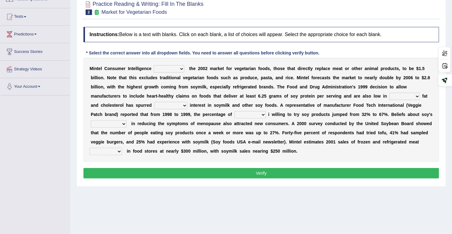
scroll to position [56, 0]
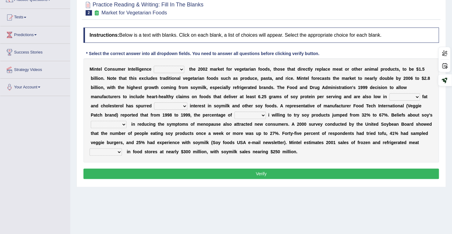
click at [172, 69] on select "deals fulfills creates estimates" at bounding box center [169, 69] width 31 height 7
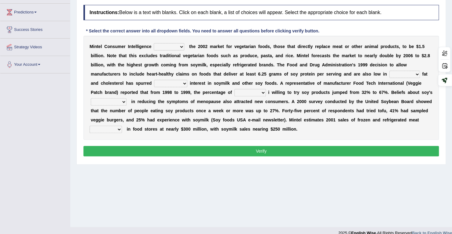
scroll to position [87, 0]
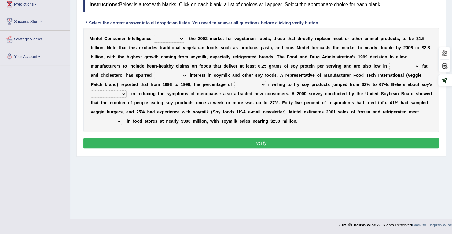
click at [182, 38] on select "deals fulfills creates estimates" at bounding box center [169, 38] width 31 height 7
select select "estimates"
click at [154, 35] on select "deals fulfills creates estimates" at bounding box center [169, 38] width 31 height 7
click at [394, 63] on select "saturated solid acid liquid" at bounding box center [404, 66] width 31 height 7
select select "saturated"
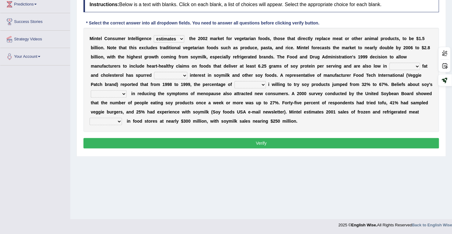
click at [389, 63] on select "saturated solid acid liquid" at bounding box center [404, 66] width 31 height 7
click at [164, 72] on select "good big tremendous extreme" at bounding box center [170, 75] width 33 height 7
click at [228, 93] on b "s" at bounding box center [228, 93] width 2 height 5
click at [241, 82] on select "guests consumers customers clients" at bounding box center [249, 84] width 31 height 7
select select "consumers"
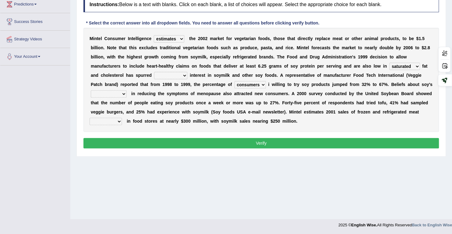
click at [234, 81] on select "guests consumers customers clients" at bounding box center [249, 84] width 31 height 7
click at [120, 91] on select "effectiveness timeliness efficiency goodness" at bounding box center [109, 93] width 36 height 7
select select "efficiency"
click at [91, 90] on select "effectiveness timeliness efficiency goodness" at bounding box center [109, 93] width 36 height 7
click at [172, 73] on select "good big tremendous extreme" at bounding box center [170, 75] width 33 height 7
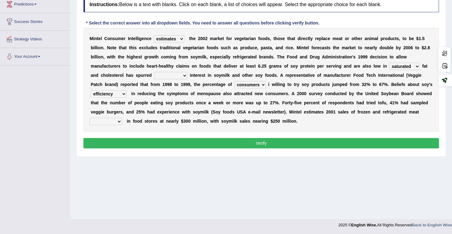
select select "tremendous"
click at [154, 72] on select "good big tremendous extreme" at bounding box center [170, 75] width 33 height 7
click at [113, 119] on select "foods choices staffs alternatives" at bounding box center [105, 121] width 32 height 7
select select "choices"
click at [89, 118] on select "foods choices staffs alternatives" at bounding box center [105, 121] width 32 height 7
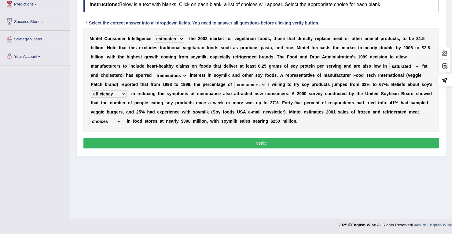
click at [216, 140] on button "Verify" at bounding box center [260, 143] width 355 height 10
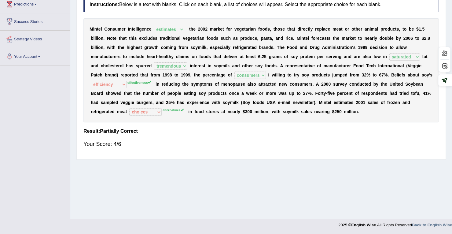
click at [283, 148] on div "Your Score: 4/6" at bounding box center [260, 143] width 355 height 15
click at [324, 117] on div "M i n t e l C o n s u m e r I n t e l l i g e n c e deals fulfills creates esti…" at bounding box center [260, 70] width 355 height 104
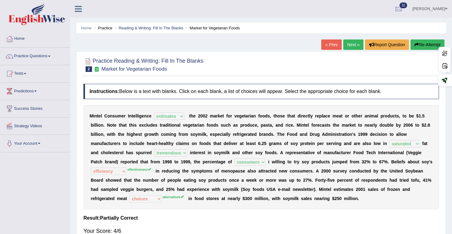
drag, startPoint x: 352, startPoint y: 45, endPoint x: 352, endPoint y: 50, distance: 4.9
click at [352, 45] on link "Next »" at bounding box center [353, 44] width 20 height 10
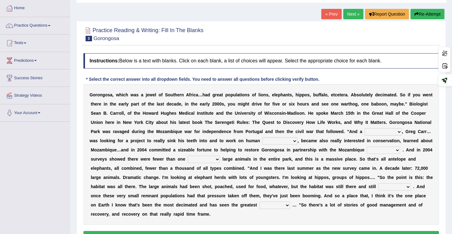
click at [349, 17] on link "Next »" at bounding box center [353, 14] width 20 height 10
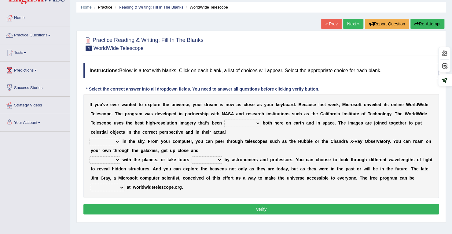
scroll to position [31, 0]
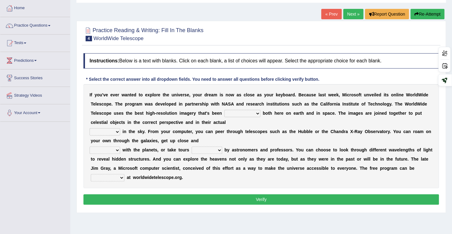
click at [244, 113] on select "degraded ascended remonstrated generated" at bounding box center [242, 113] width 36 height 7
select select "generated"
click at [224, 110] on select "degraded ascended remonstrated generated" at bounding box center [242, 113] width 36 height 7
click at [96, 129] on select "aspects parts conditions positions" at bounding box center [104, 131] width 31 height 7
select select "conditions"
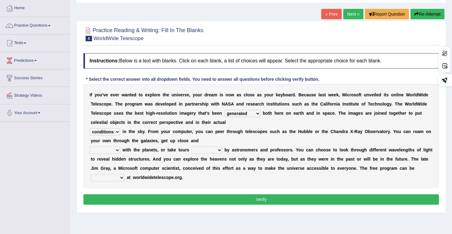
click at [89, 128] on select "aspects parts conditions positions" at bounding box center [104, 131] width 31 height 7
click at [112, 149] on select "personal individual apart polite" at bounding box center [104, 149] width 31 height 7
click at [208, 149] on select "guide guided guiding to guide" at bounding box center [206, 149] width 31 height 7
select select "guiding"
click at [191, 146] on select "guide guided guiding to guide" at bounding box center [206, 149] width 31 height 7
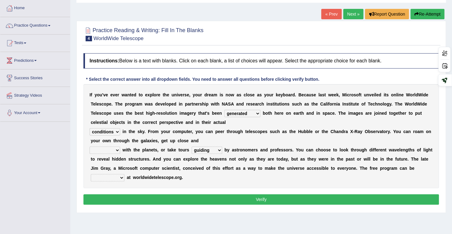
click at [116, 175] on select "upheld downloaded loaded posted" at bounding box center [108, 177] width 34 height 7
select select "posted"
click at [91, 174] on select "upheld downloaded loaded posted" at bounding box center [108, 177] width 34 height 7
click at [107, 151] on select "personal individual apart polite" at bounding box center [104, 149] width 31 height 7
select select "individual"
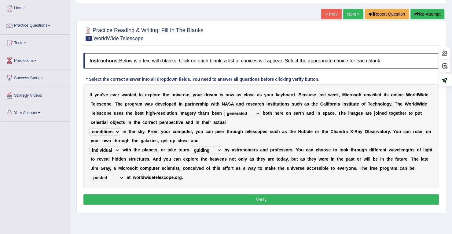
click at [89, 146] on select "personal individual apart polite" at bounding box center [104, 149] width 31 height 7
click at [137, 199] on button "Verify" at bounding box center [260, 199] width 355 height 10
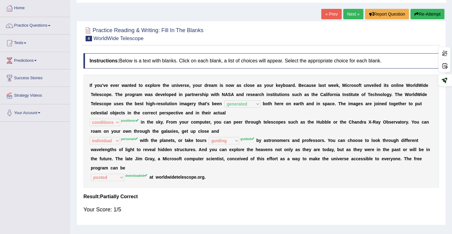
drag, startPoint x: 349, startPoint y: 16, endPoint x: 349, endPoint y: 19, distance: 3.1
click at [349, 16] on link "Next »" at bounding box center [353, 14] width 20 height 10
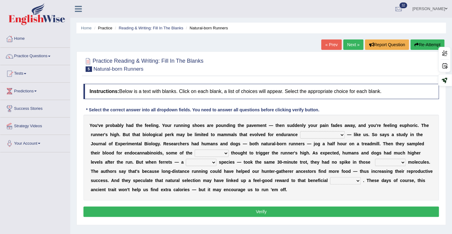
click at [324, 132] on select "[PERSON_NAME] personalize classifies exercise" at bounding box center [322, 134] width 45 height 7
click at [280, 154] on b "r" at bounding box center [281, 152] width 2 height 5
click at [194, 151] on select "almshouse turnarounds compounds foxhounds" at bounding box center [211, 152] width 34 height 7
select select "turnarounds"
click at [194, 149] on select "almshouse turnarounds compounds foxhounds" at bounding box center [211, 152] width 34 height 7
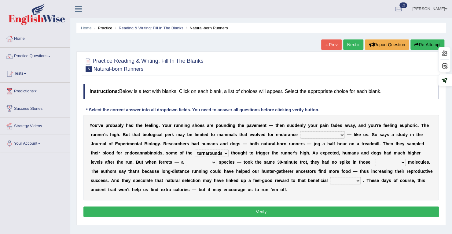
click at [186, 162] on select "excellency merely faerie sedentary" at bounding box center [201, 161] width 31 height 7
select select "sedentary"
click at [186, 158] on select "excellency merely faerie sedentary" at bounding box center [201, 161] width 31 height 7
click at [186, 162] on select "excellency merely faerie sedentary" at bounding box center [201, 161] width 31 height 7
click at [233, 189] on b "u" at bounding box center [234, 189] width 3 height 5
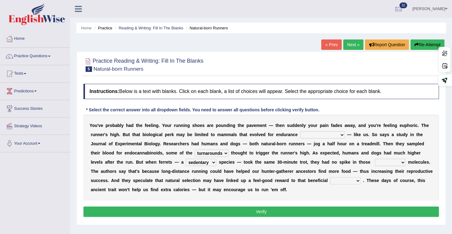
click at [375, 162] on select "groaned feel-good inchoate loaned" at bounding box center [390, 161] width 31 height 7
select select "inchoate"
click at [375, 158] on select "groaned feel-good inchoate loaned" at bounding box center [390, 161] width 31 height 7
click at [330, 179] on select "wager exchanger behavior regulator" at bounding box center [345, 180] width 31 height 7
select select "behavior"
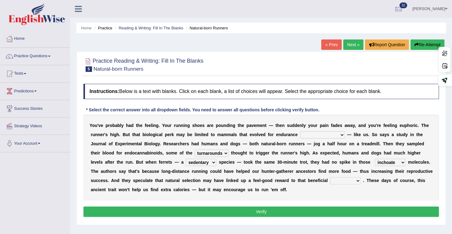
click at [330, 177] on select "wager exchanger behavior regulator" at bounding box center [345, 180] width 31 height 7
click at [315, 134] on select "dykes personalize classifies exercise" at bounding box center [322, 134] width 45 height 7
select select "exercise"
click at [300, 131] on select "dykes personalize classifies exercise" at bounding box center [322, 134] width 45 height 7
click at [255, 209] on button "Verify" at bounding box center [260, 211] width 355 height 10
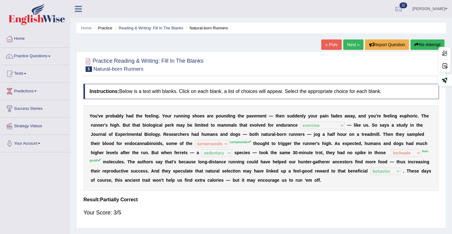
click at [349, 45] on link "Next »" at bounding box center [353, 44] width 20 height 10
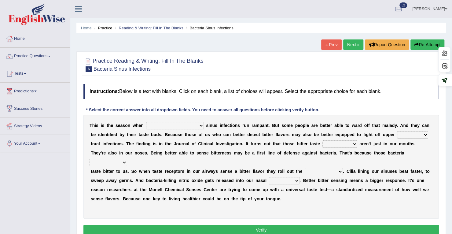
click at [160, 125] on select "conventicle [DEMOGRAPHIC_DATA] bacterial prissier" at bounding box center [175, 125] width 58 height 7
select select "bacterial"
click at [146, 122] on select "conventicle [DEMOGRAPHIC_DATA] bacterial prissier" at bounding box center [175, 125] width 58 height 7
click at [397, 133] on select "faulty respiratory togae gawky" at bounding box center [412, 134] width 31 height 7
select select "respiratory"
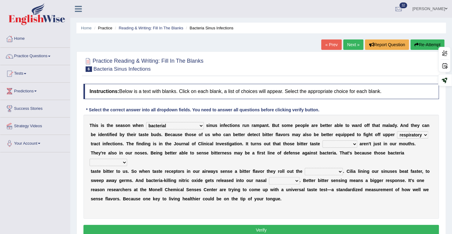
click at [397, 131] on select "faulty respiratory togae gawky" at bounding box center [412, 134] width 31 height 7
click at [325, 142] on select "depressions dinners submissions receptors" at bounding box center [339, 143] width 35 height 7
select select "receptors"
click at [322, 140] on select "depressions dinners submissions receptors" at bounding box center [339, 143] width 35 height 7
click at [127, 158] on select "purposelessly actually diagonally providently" at bounding box center [108, 161] width 38 height 7
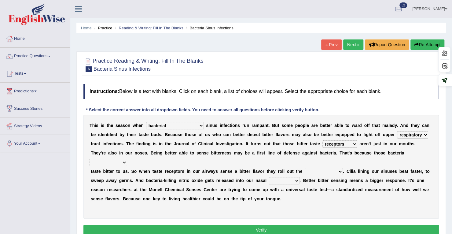
click at [324, 168] on select "defenses contradictions chestnuts pelvis" at bounding box center [323, 171] width 38 height 7
select select "defenses"
click at [304, 168] on select "defenses contradictions chestnuts pelvis" at bounding box center [323, 171] width 38 height 7
click at [277, 177] on select "causalities localities infirmities cavities" at bounding box center [284, 180] width 31 height 7
select select "cavities"
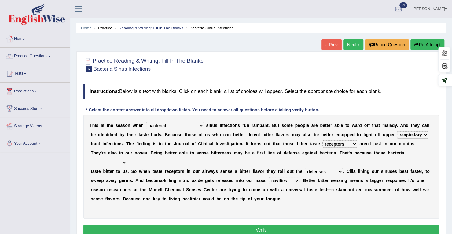
click at [269, 177] on select "causalities localities infirmities cavities" at bounding box center [284, 180] width 31 height 7
click at [127, 158] on select "purposelessly actually diagonally providently" at bounding box center [108, 161] width 38 height 7
select select "actually"
click at [127, 158] on select "purposelessly actually diagonally providently" at bounding box center [108, 161] width 38 height 7
click at [329, 168] on select "defenses contradictions chestnuts pelvis" at bounding box center [323, 171] width 38 height 7
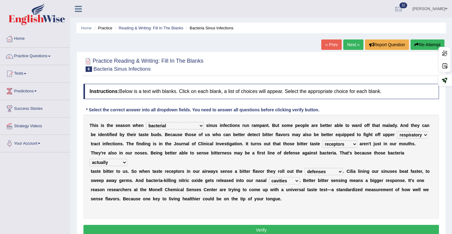
click at [372, 193] on div "T h i s i s t h e s e a s o n w h e n conventicle atheist bacterial prissier s …" at bounding box center [260, 166] width 355 height 104
click at [308, 224] on button "Verify" at bounding box center [260, 229] width 355 height 10
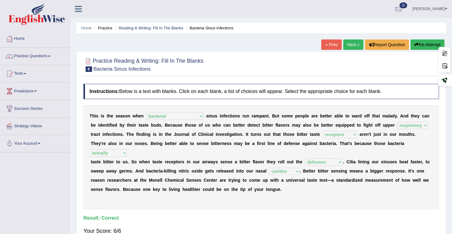
click at [349, 44] on link "Next »" at bounding box center [353, 44] width 20 height 10
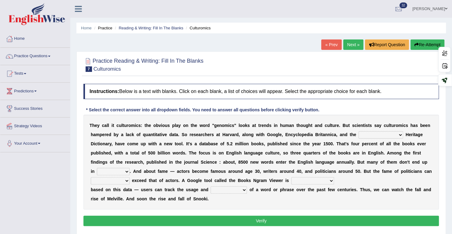
click at [368, 125] on b "t" at bounding box center [369, 125] width 2 height 5
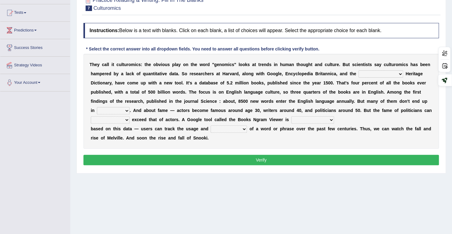
scroll to position [61, 0]
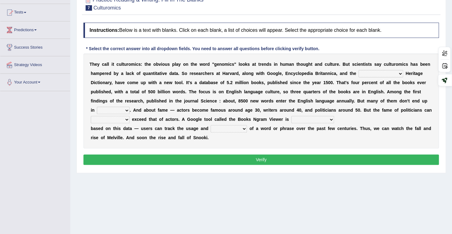
click at [369, 72] on select "Mettlesome Silicon [MEDICAL_DATA] American" at bounding box center [380, 73] width 45 height 7
select select "American"
click at [358, 70] on select "Mettlesome Silicon [MEDICAL_DATA] American" at bounding box center [380, 73] width 45 height 7
click at [118, 110] on select "veterinaries fairies dictionaries smithies" at bounding box center [113, 110] width 33 height 7
select select "dictionaries"
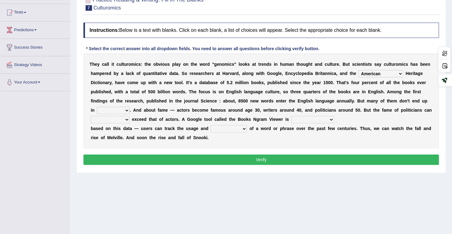
click at [97, 107] on select "veterinaries fairies dictionaries smithies" at bounding box center [113, 110] width 33 height 7
click at [117, 118] on select "intelligibly eventually venturesomely preferably" at bounding box center [110, 119] width 39 height 7
click at [223, 139] on div "T h e y c a l l i t c u l t u r o m i c s : t h e o b v i o u s p l a y o n t h…" at bounding box center [260, 100] width 355 height 95
click at [311, 116] on select "nonoccupational nonbreakable trainable available" at bounding box center [312, 119] width 43 height 7
select select "available"
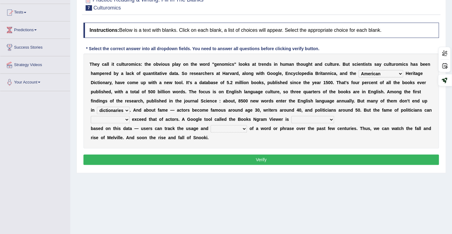
click at [291, 116] on select "nonoccupational nonbreakable trainable available" at bounding box center [312, 119] width 43 height 7
click at [224, 125] on select "frequency derisory drearily inappreciably" at bounding box center [228, 128] width 36 height 7
select select "frequency"
click at [210, 125] on select "frequency derisory drearily inappreciably" at bounding box center [228, 128] width 36 height 7
click at [107, 118] on select "intelligibly eventually venturesomely preferably" at bounding box center [110, 119] width 39 height 7
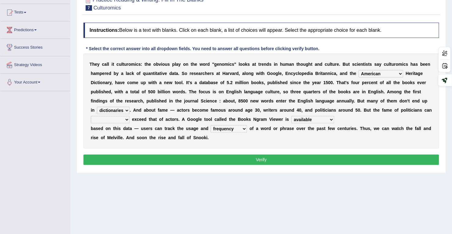
select select "eventually"
click at [91, 116] on select "intelligibly eventually venturesomely preferably" at bounding box center [110, 119] width 39 height 7
click at [211, 160] on button "Verify" at bounding box center [260, 159] width 355 height 10
